Goal: Task Accomplishment & Management: Manage account settings

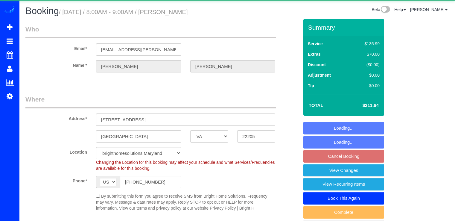
select select "VA"
select select "2"
select select "1"
select select "spot18"
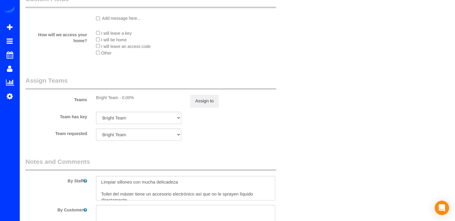
scroll to position [777, 0]
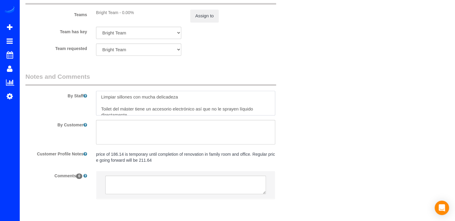
click at [99, 98] on textarea at bounding box center [185, 103] width 179 height 25
drag, startPoint x: 131, startPoint y: 104, endPoint x: 134, endPoint y: 102, distance: 3.5
click at [131, 104] on textarea at bounding box center [185, 103] width 179 height 25
click at [135, 101] on textarea at bounding box center [185, 103] width 179 height 25
click at [130, 102] on textarea at bounding box center [185, 103] width 179 height 25
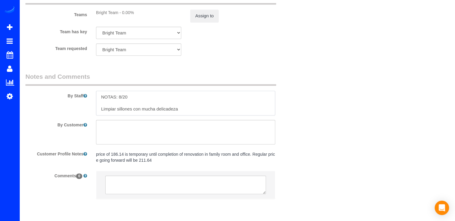
click at [133, 100] on textarea at bounding box center [185, 103] width 179 height 25
paste textarea "I went ahead and set it as 9240 (last 4 of my cell #). I’ve pasted the directio…"
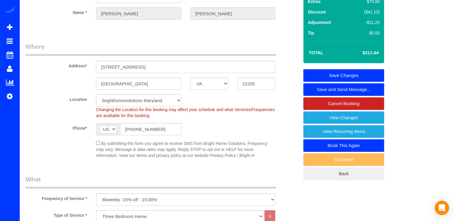
scroll to position [0, 0]
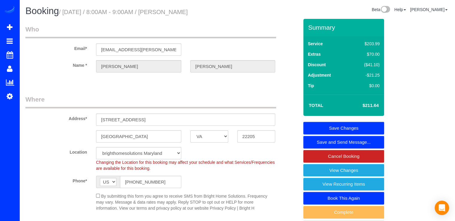
type textarea "NOTAS: 8/20 I went ahead and set it as 9240 (last 4 of my cell #). I’ve pasted …"
click at [366, 125] on link "Save Changes" at bounding box center [343, 128] width 81 height 13
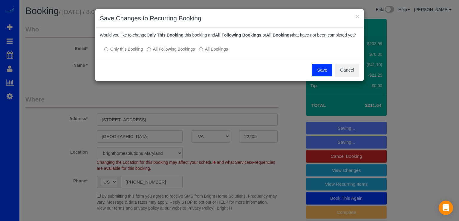
click at [322, 76] on button "Save" at bounding box center [322, 70] width 20 height 13
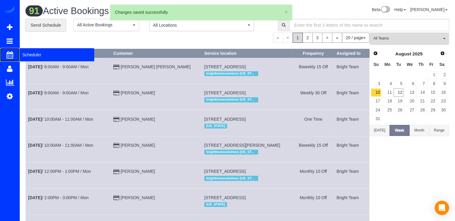
click at [31, 54] on span "Scheduler" at bounding box center [56, 55] width 75 height 14
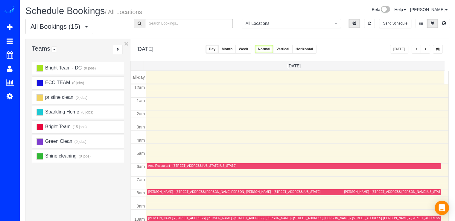
scroll to position [79, 0]
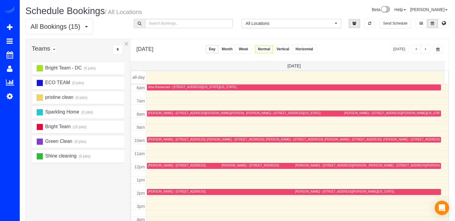
click at [424, 51] on button "button" at bounding box center [425, 49] width 10 height 9
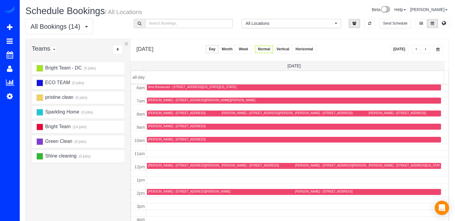
click at [424, 48] on span "button" at bounding box center [425, 50] width 3 height 4
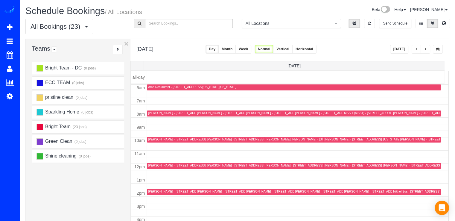
click at [416, 48] on span "button" at bounding box center [416, 50] width 3 height 4
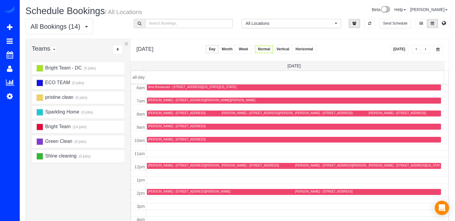
click at [426, 52] on button "button" at bounding box center [425, 49] width 10 height 9
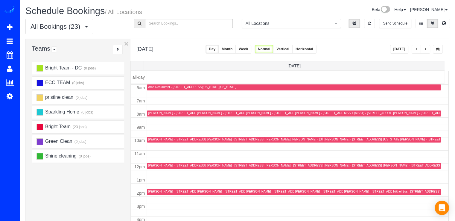
click at [353, 111] on div "MSS 1 (MSS1) - [STREET_ADDRESS][US_STATE]" at bounding box center [379, 113] width 70 height 4
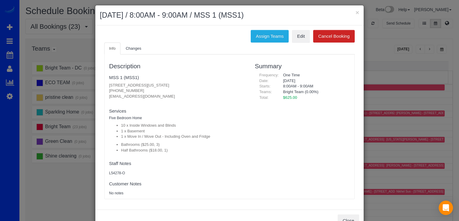
scroll to position [0, 0]
